Goal: Information Seeking & Learning: Learn about a topic

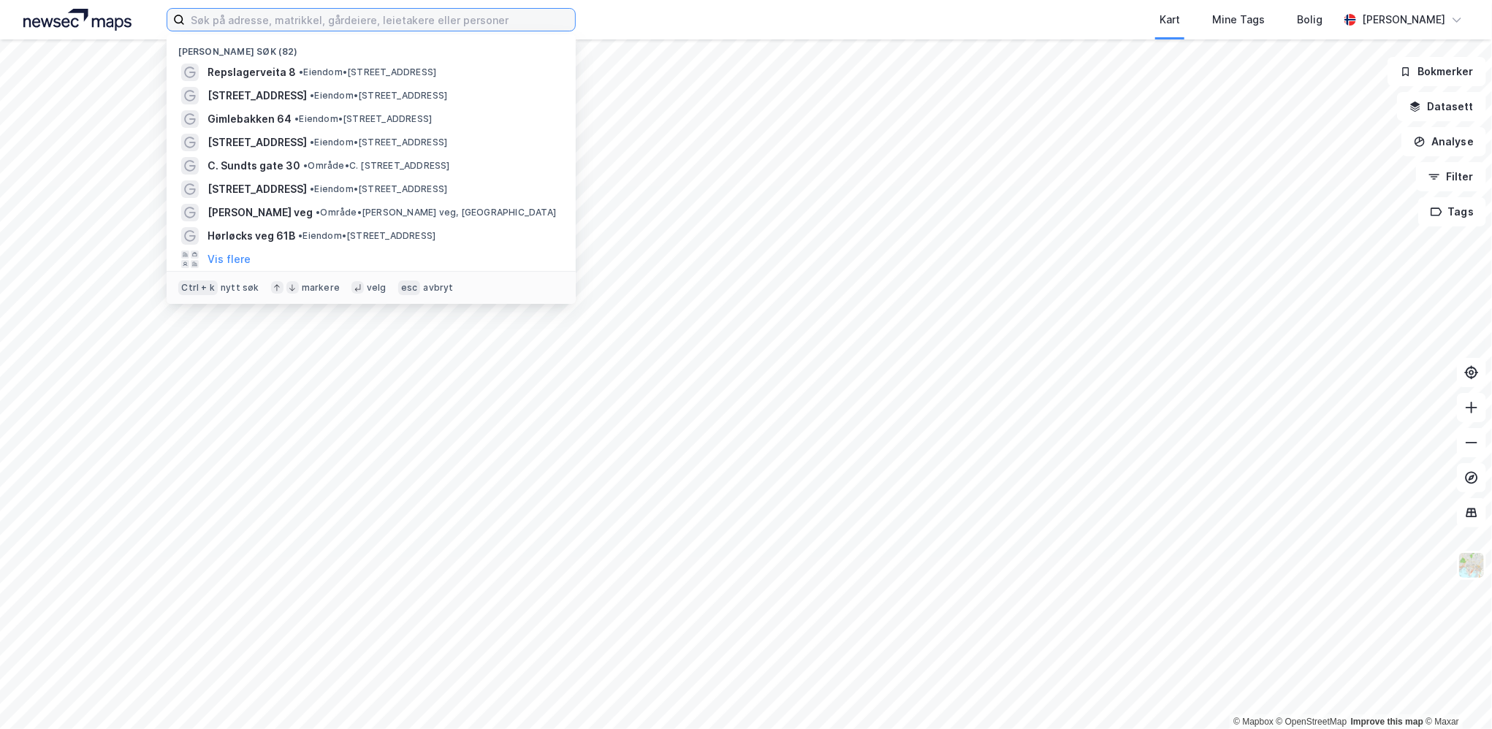
click at [214, 24] on input at bounding box center [380, 20] width 390 height 22
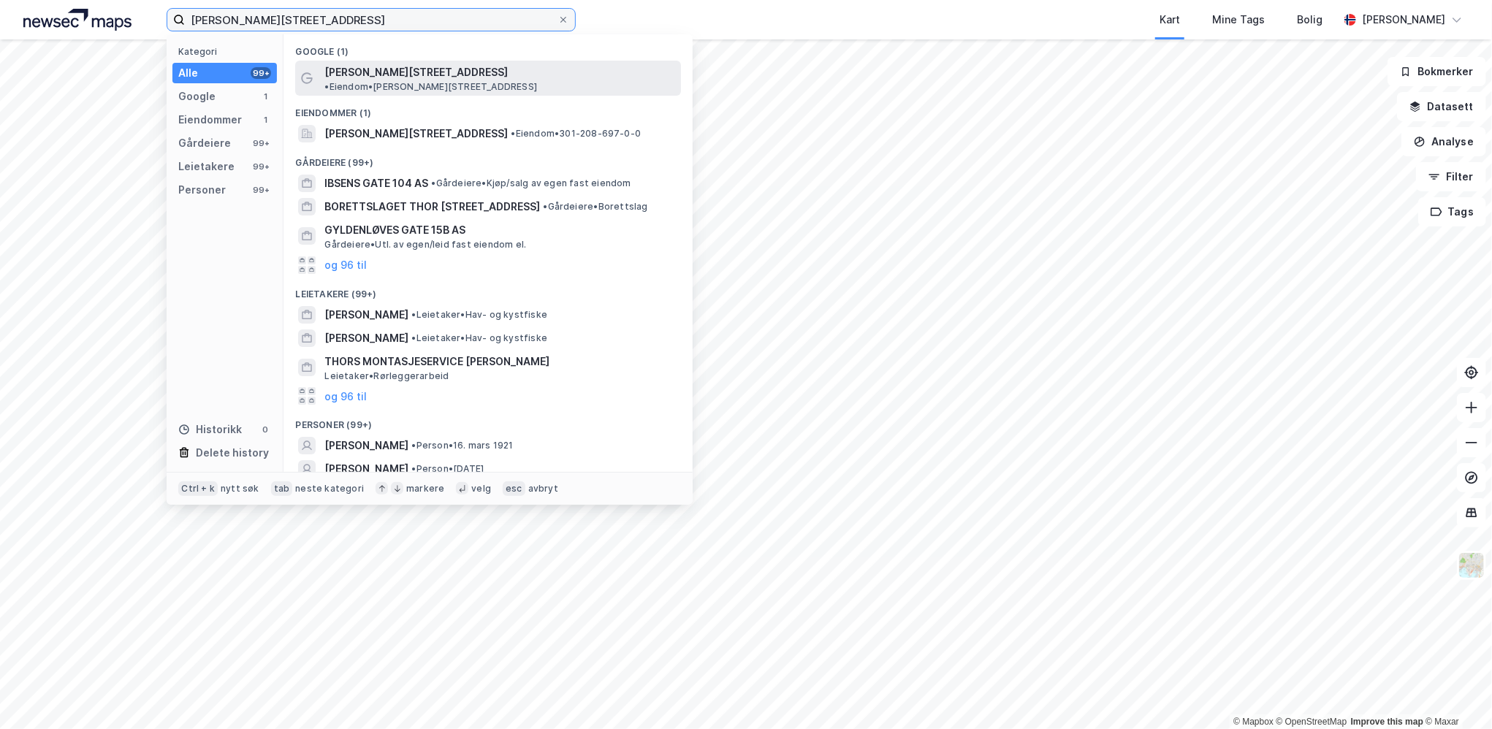
type input "[PERSON_NAME][STREET_ADDRESS]"
click at [445, 80] on div "[PERSON_NAME][STREET_ADDRESS] • Eiendom • [PERSON_NAME][STREET_ADDRESS]" at bounding box center [501, 78] width 354 height 29
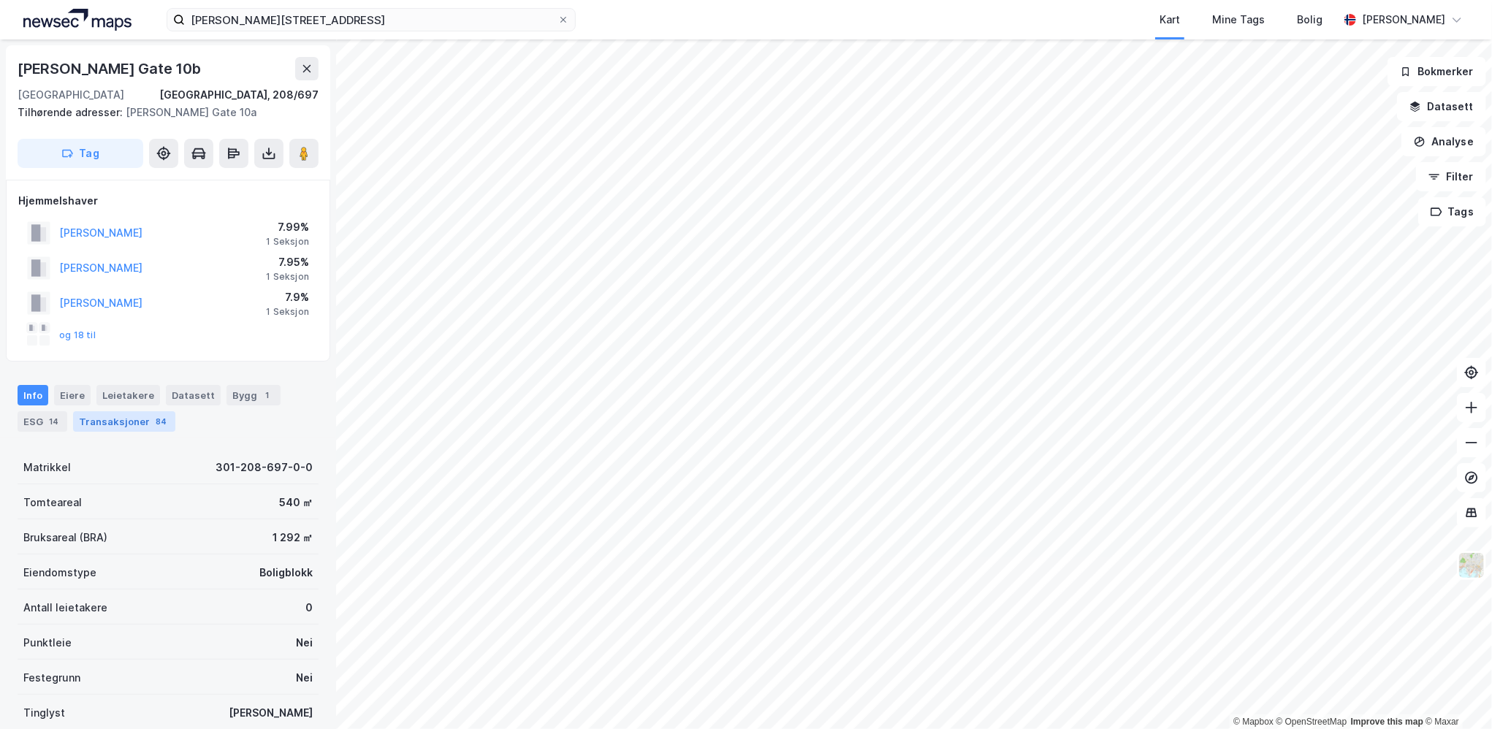
click at [126, 426] on div "Transaksjoner 84" at bounding box center [124, 421] width 102 height 20
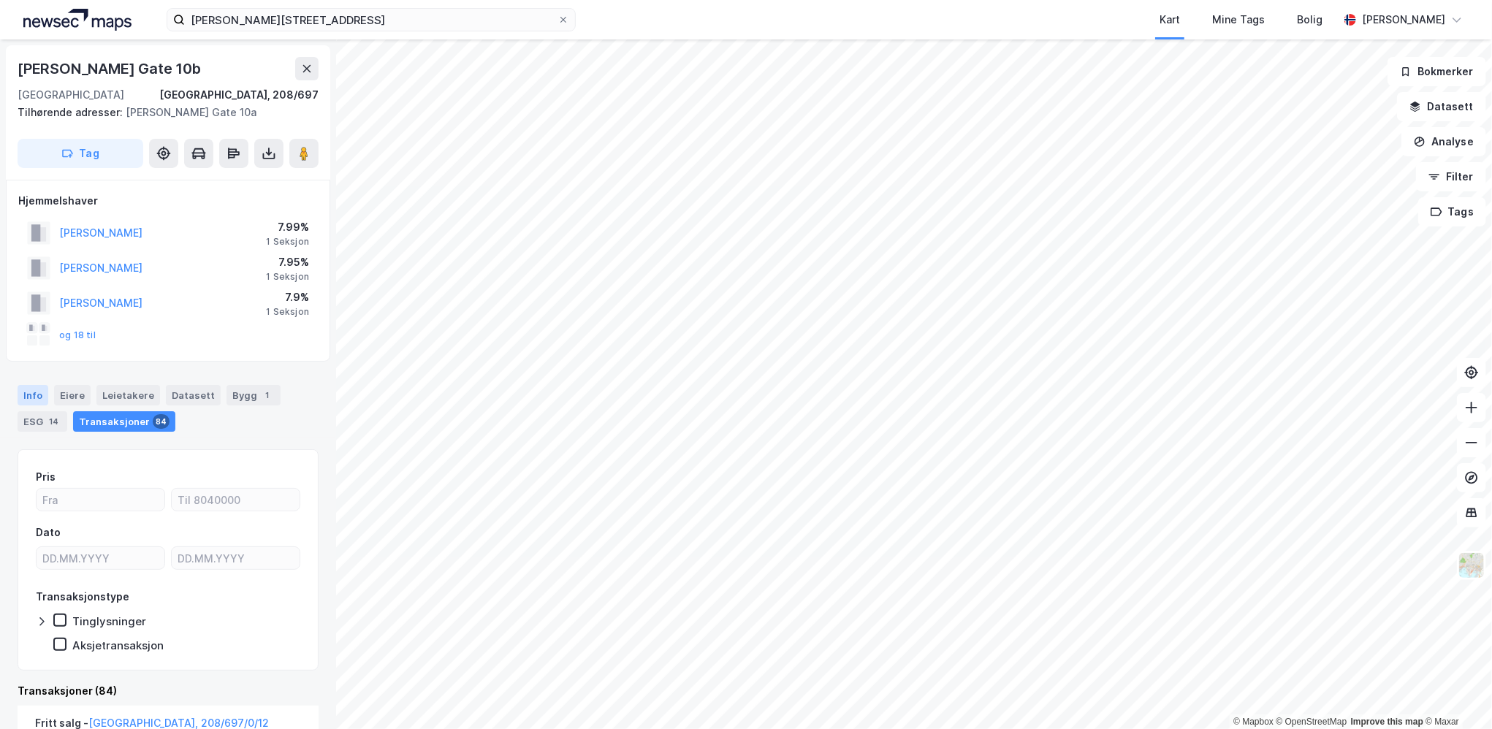
click at [41, 398] on div "Info" at bounding box center [33, 395] width 31 height 20
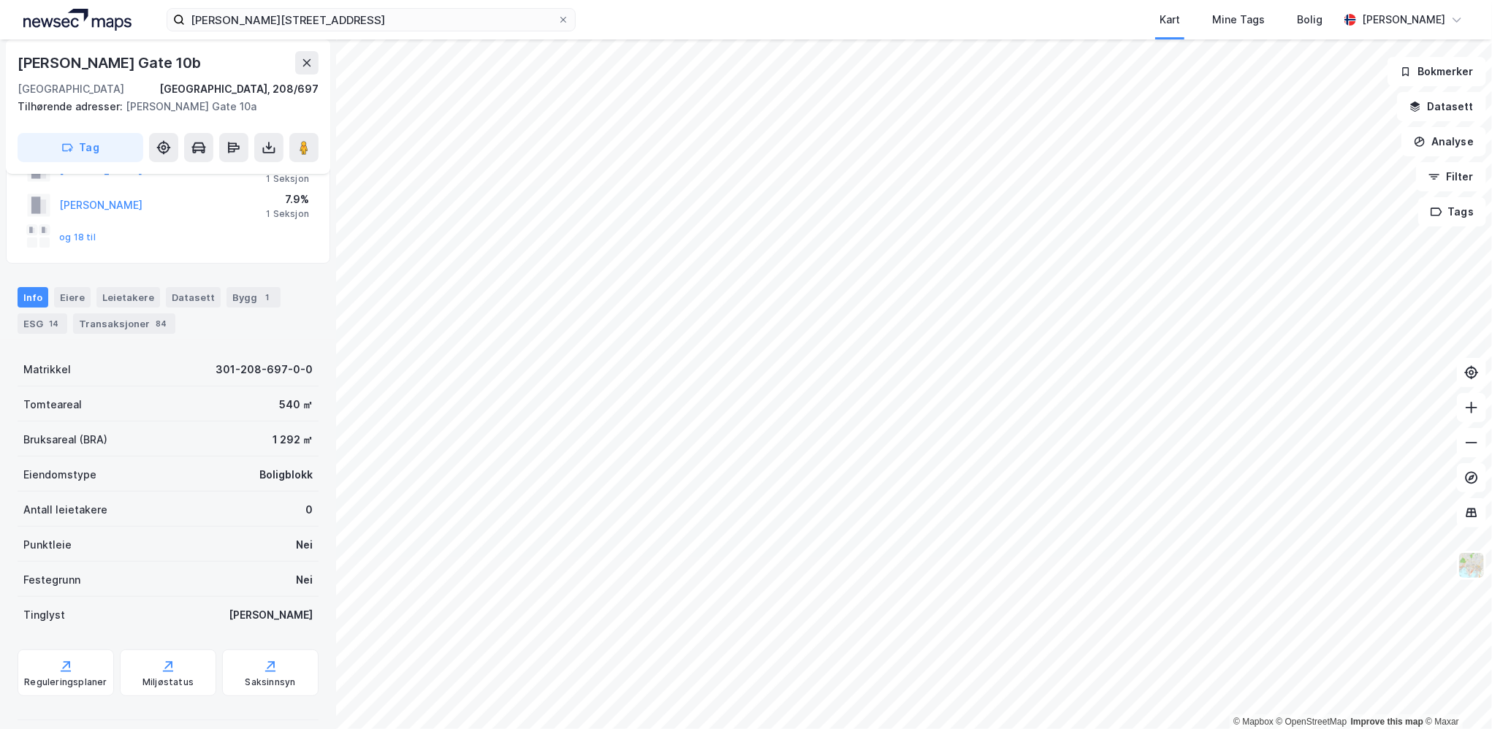
scroll to position [11, 0]
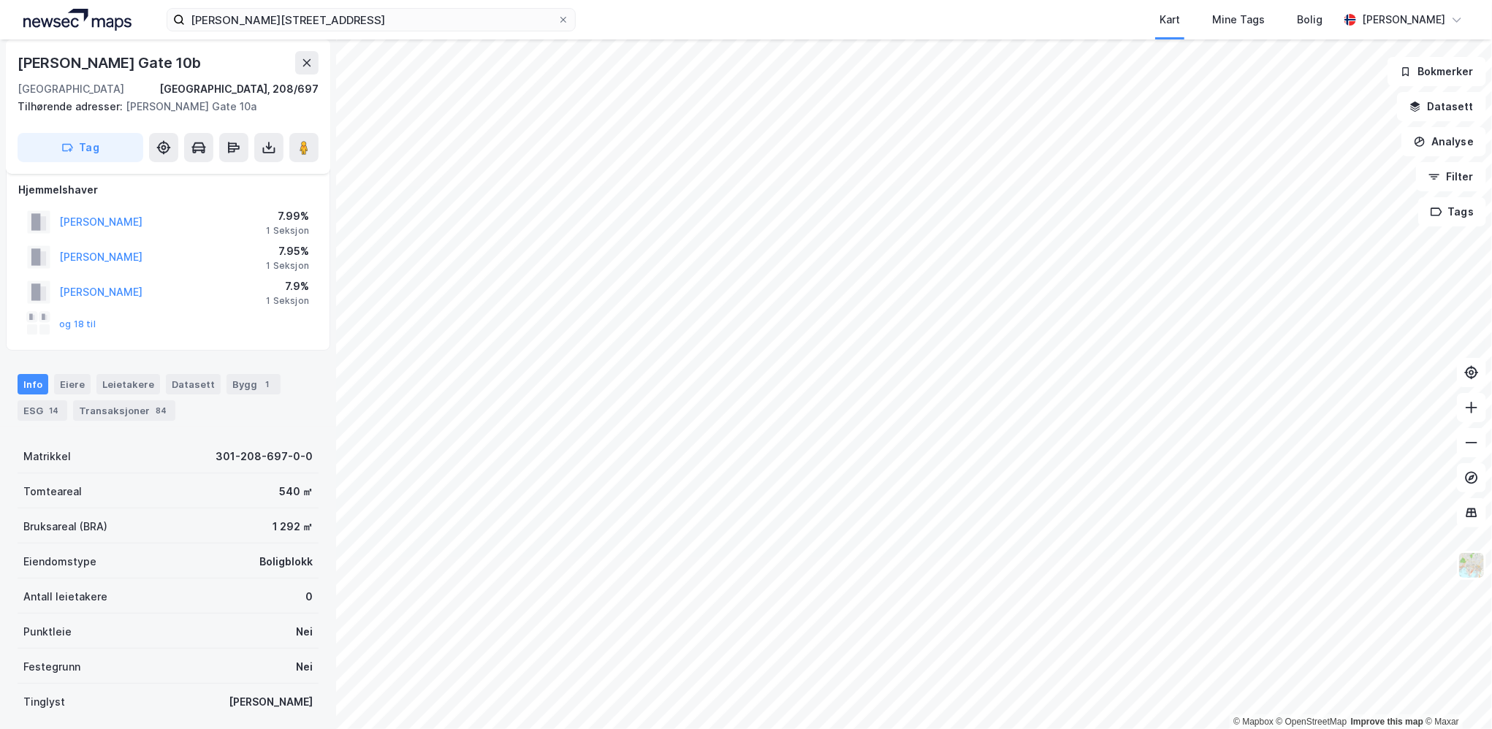
click at [227, 382] on div "Bygg 1" at bounding box center [254, 384] width 54 height 20
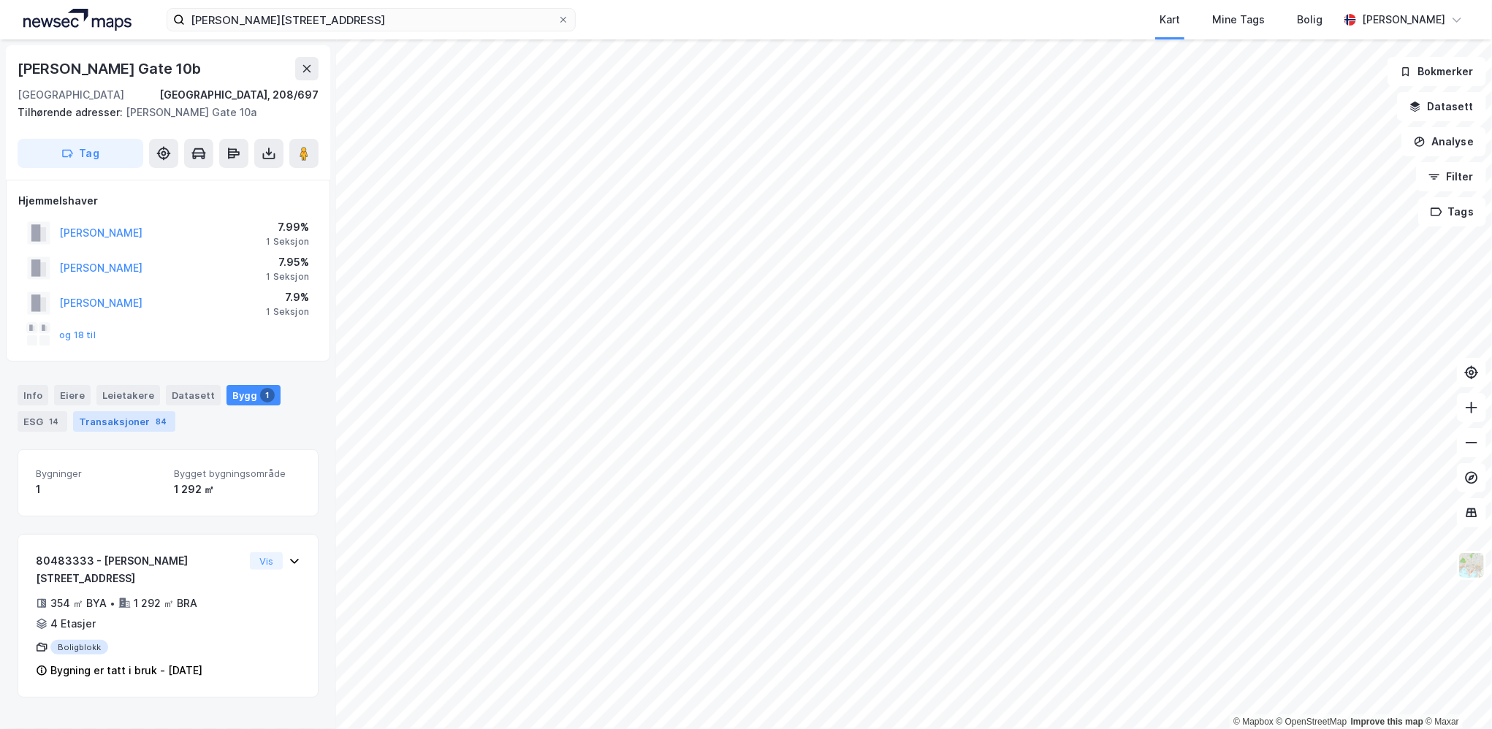
click at [108, 428] on div "Transaksjoner 84" at bounding box center [124, 421] width 102 height 20
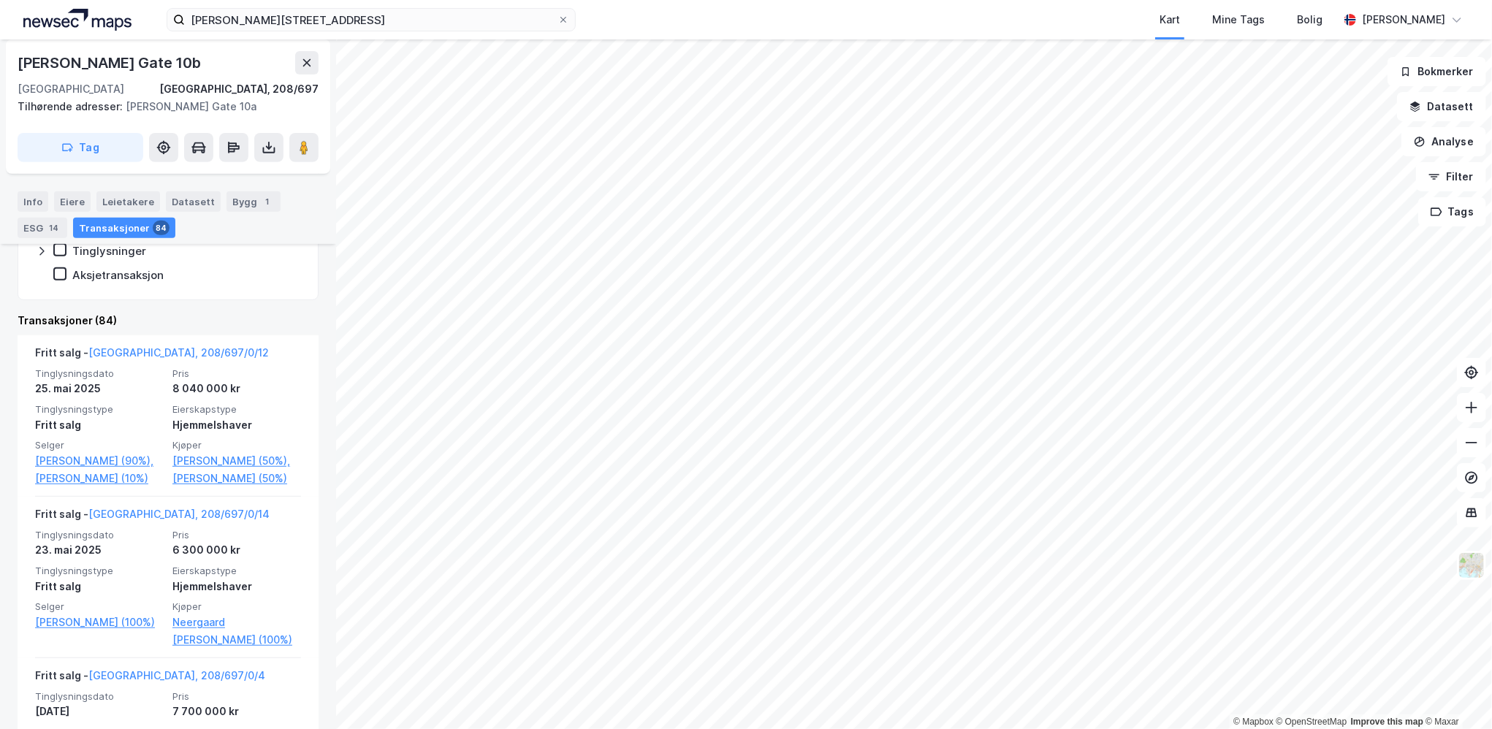
scroll to position [438, 0]
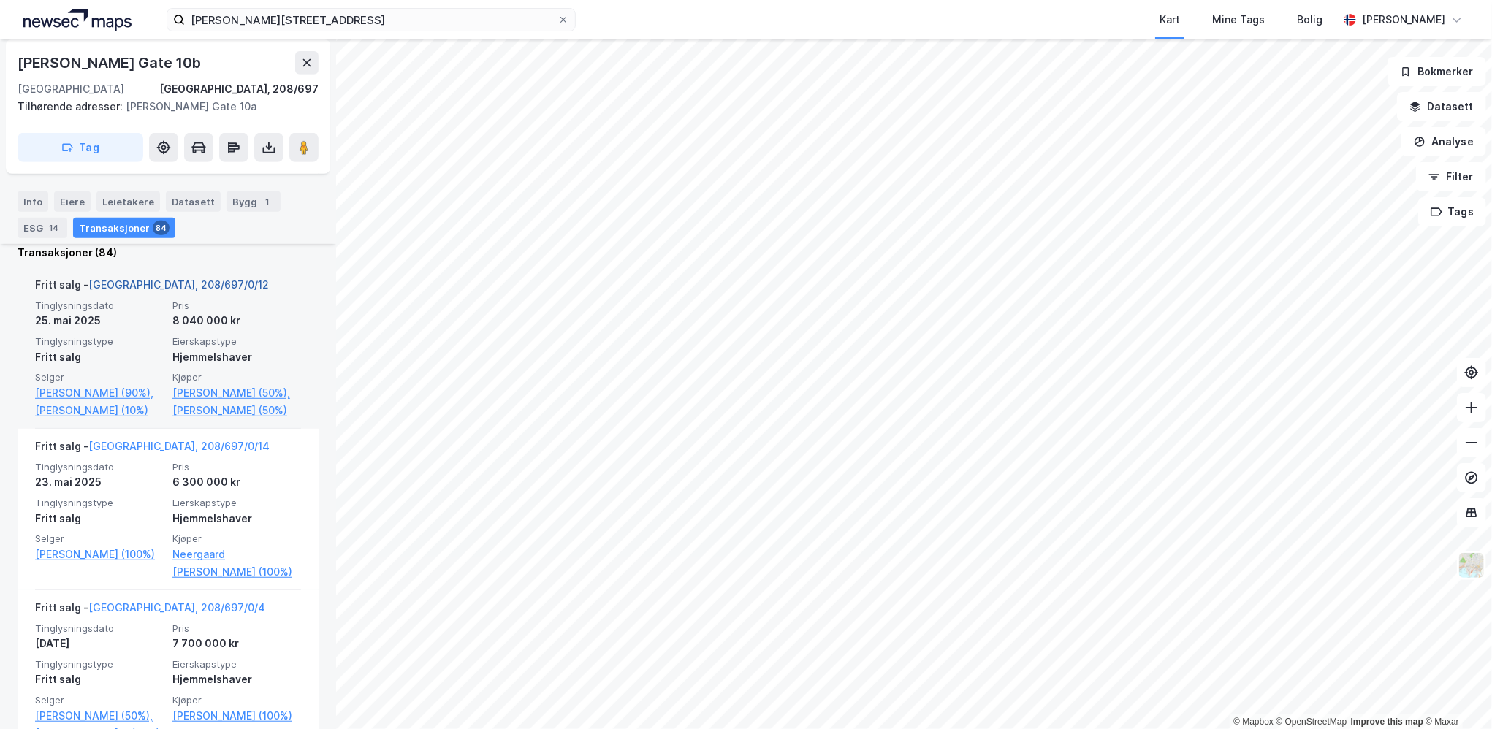
click at [178, 281] on link "[GEOGRAPHIC_DATA], 208/697/0/12" at bounding box center [178, 284] width 181 height 12
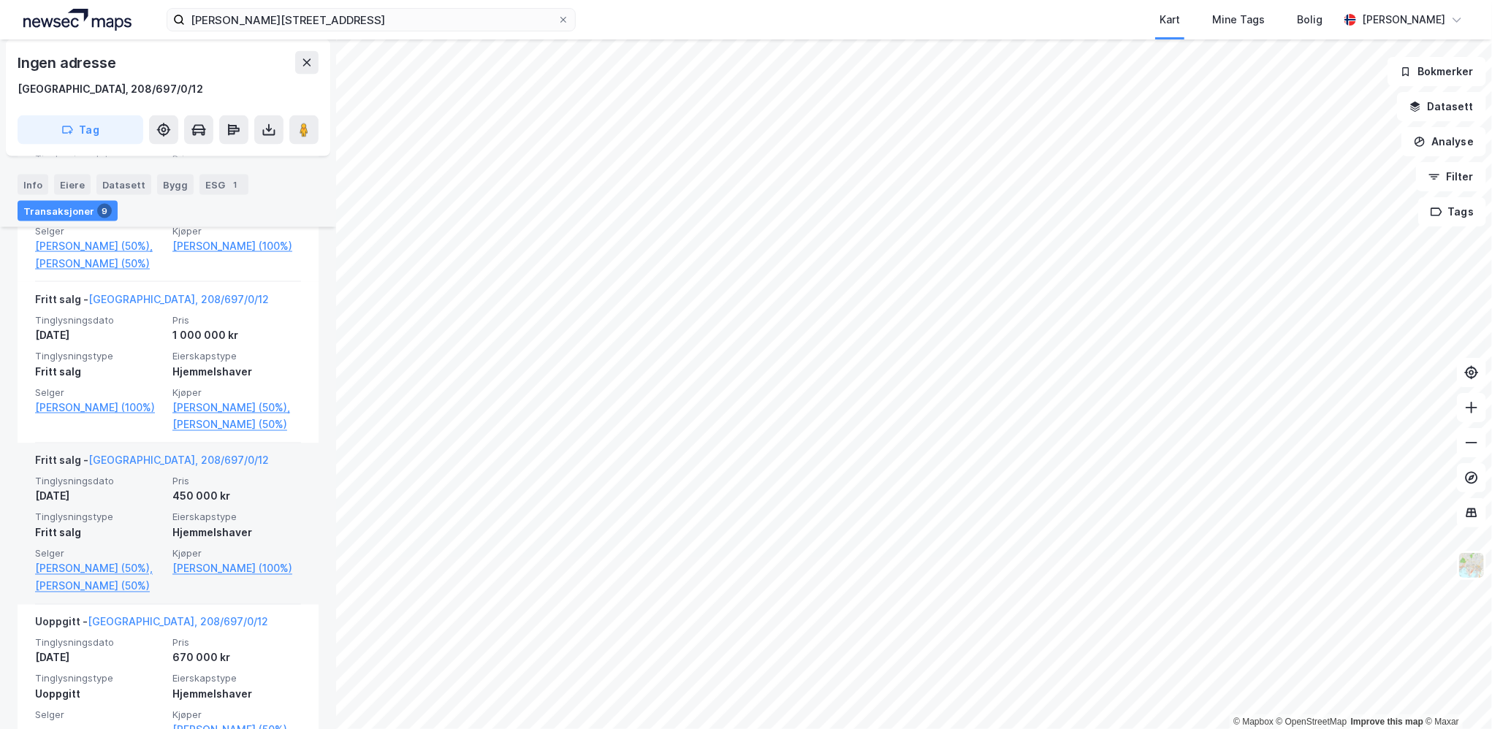
scroll to position [1578, 0]
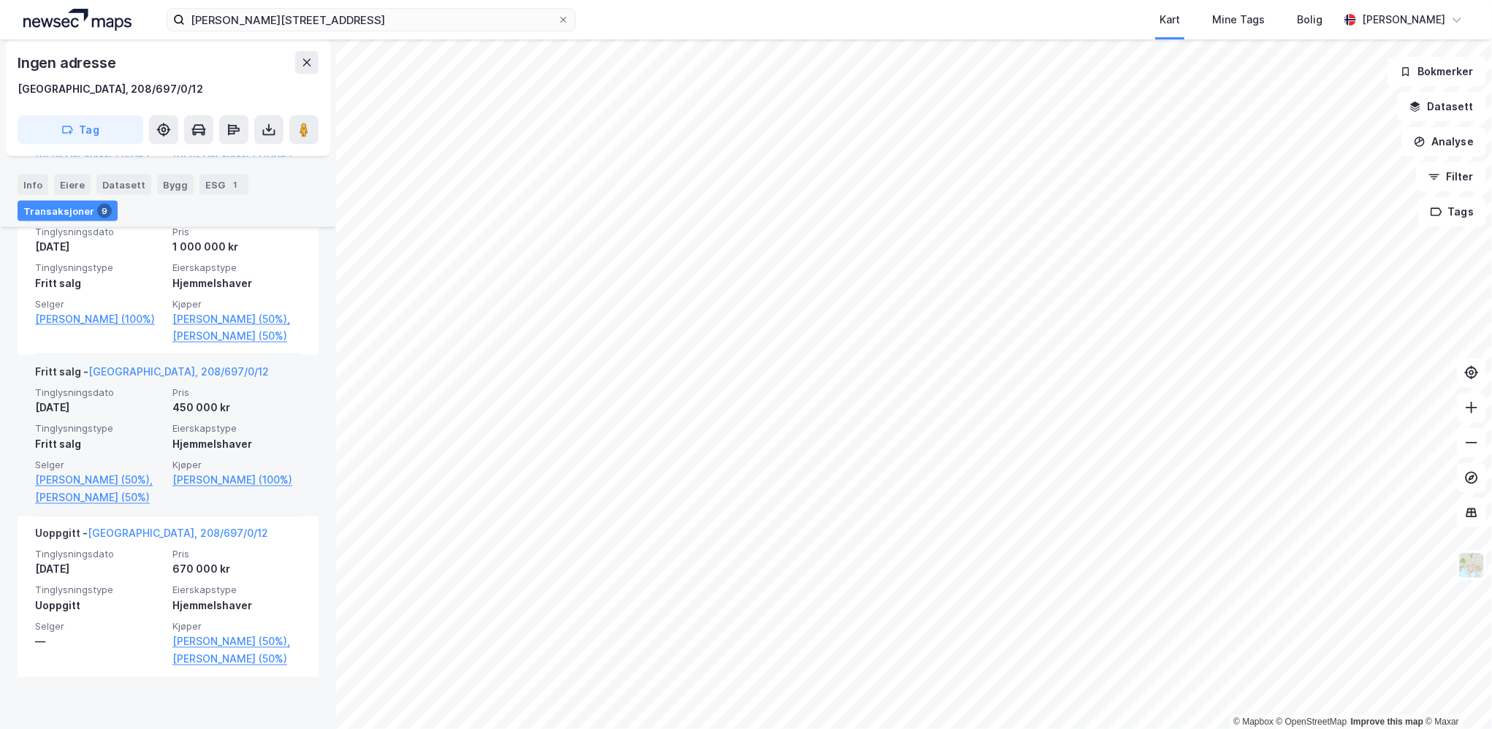
click at [252, 384] on div "Fritt salg - [GEOGRAPHIC_DATA], 208/697/0/12" at bounding box center [168, 375] width 266 height 23
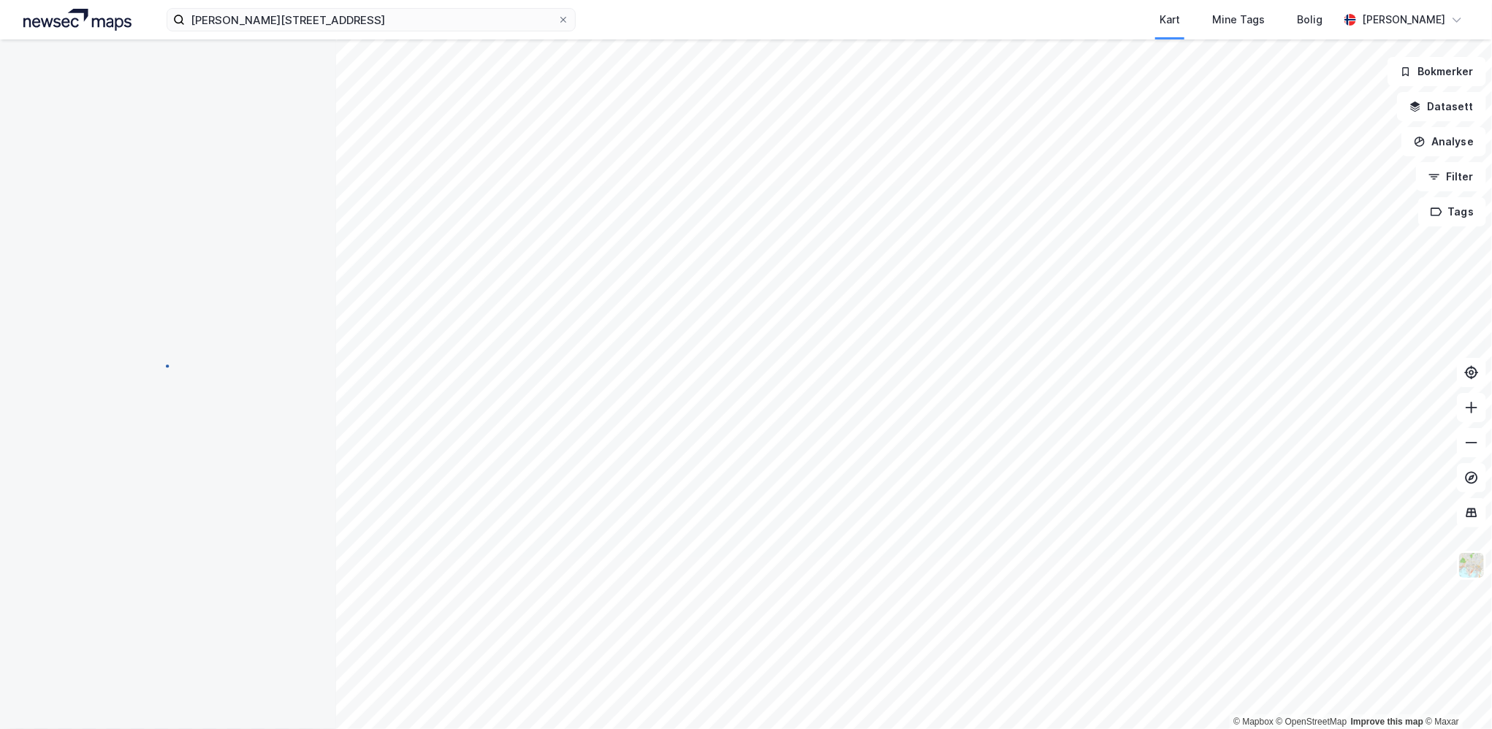
scroll to position [180, 0]
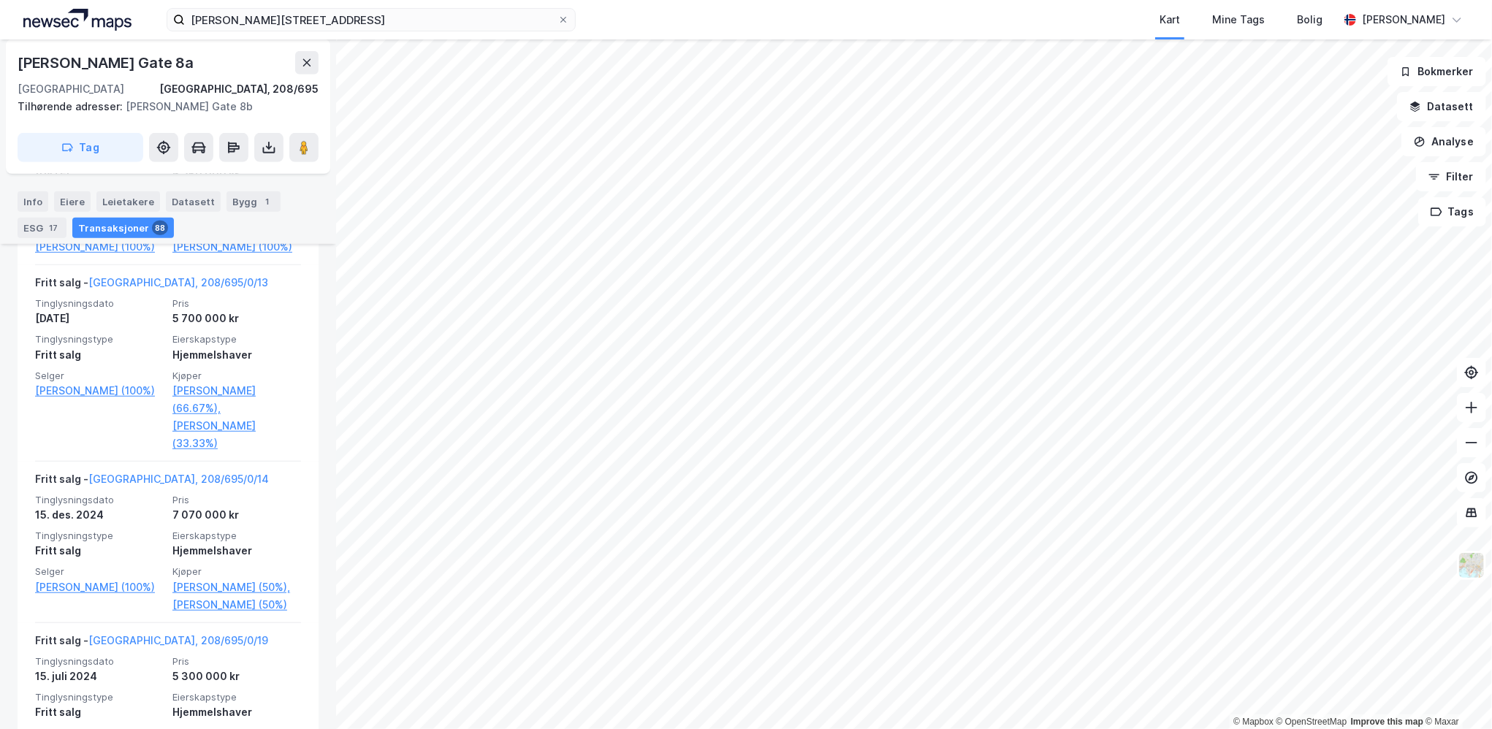
scroll to position [1023, 0]
